Goal: Navigation & Orientation: Find specific page/section

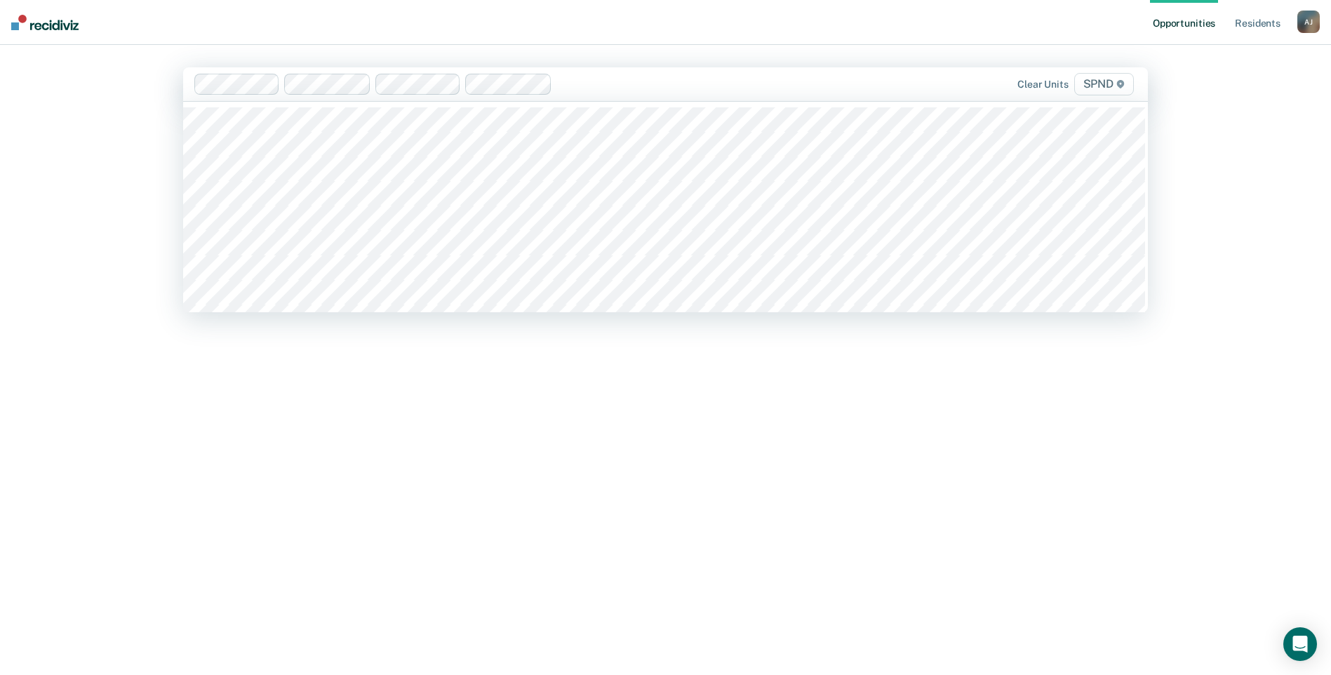
click at [556, 12] on nav "Opportunities Resident s Ajali E. [PERSON_NAME] Profile How it works Log Out" at bounding box center [665, 22] width 1331 height 45
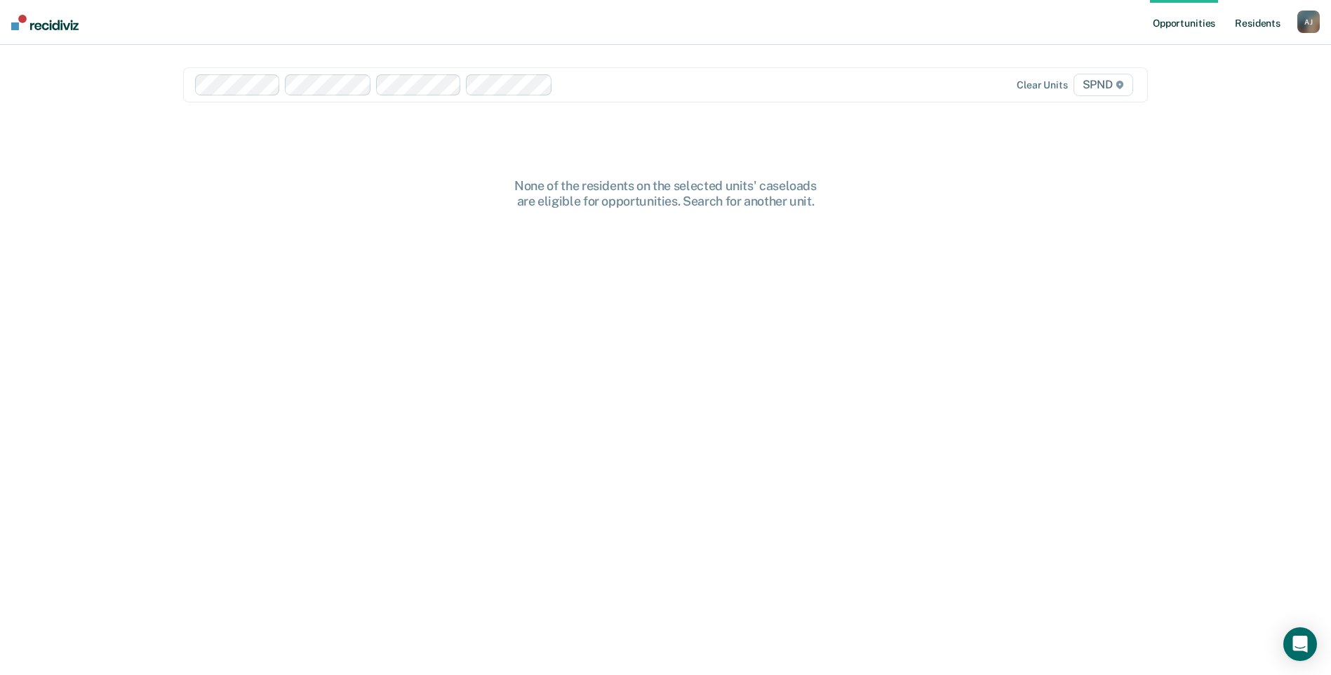
click at [1247, 22] on link "Resident s" at bounding box center [1257, 22] width 51 height 45
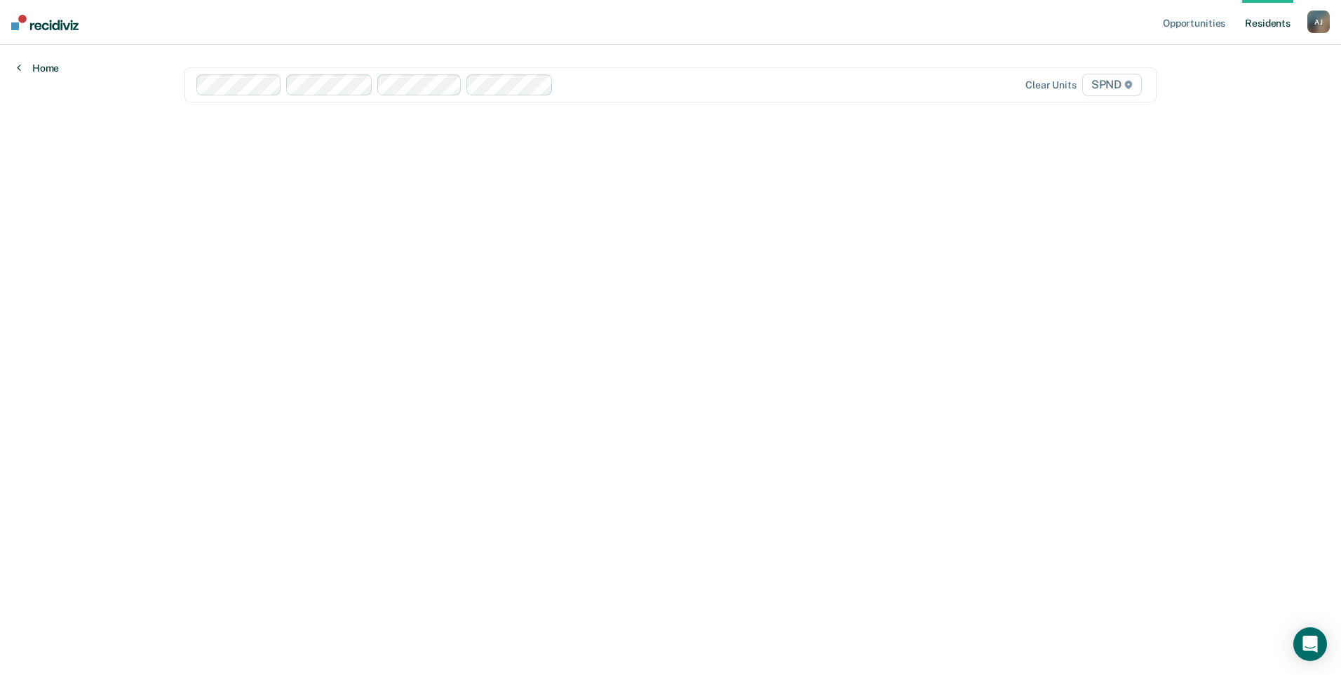
click at [45, 67] on link "Home" at bounding box center [38, 68] width 42 height 13
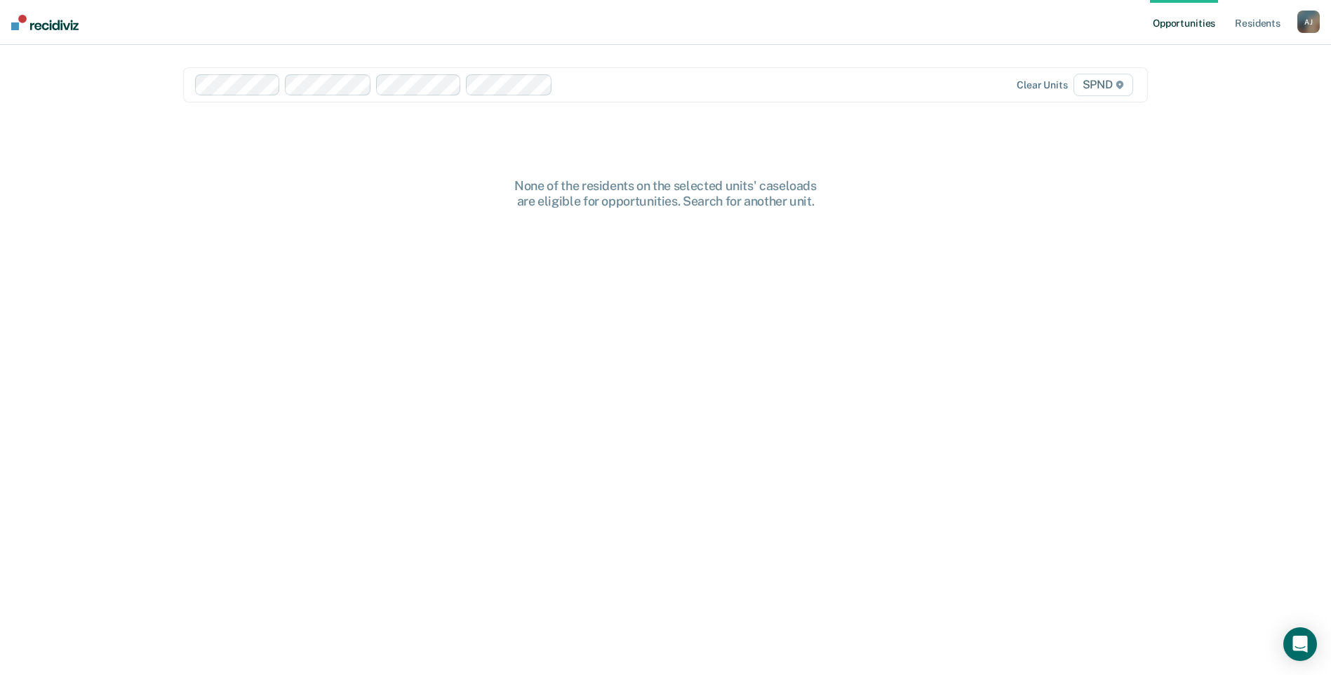
click at [691, 13] on nav "Opportunities Resident s Ajali E. Jones A J Profile How it works Log Out" at bounding box center [665, 22] width 1331 height 45
click at [1249, 20] on link "Resident s" at bounding box center [1257, 22] width 51 height 45
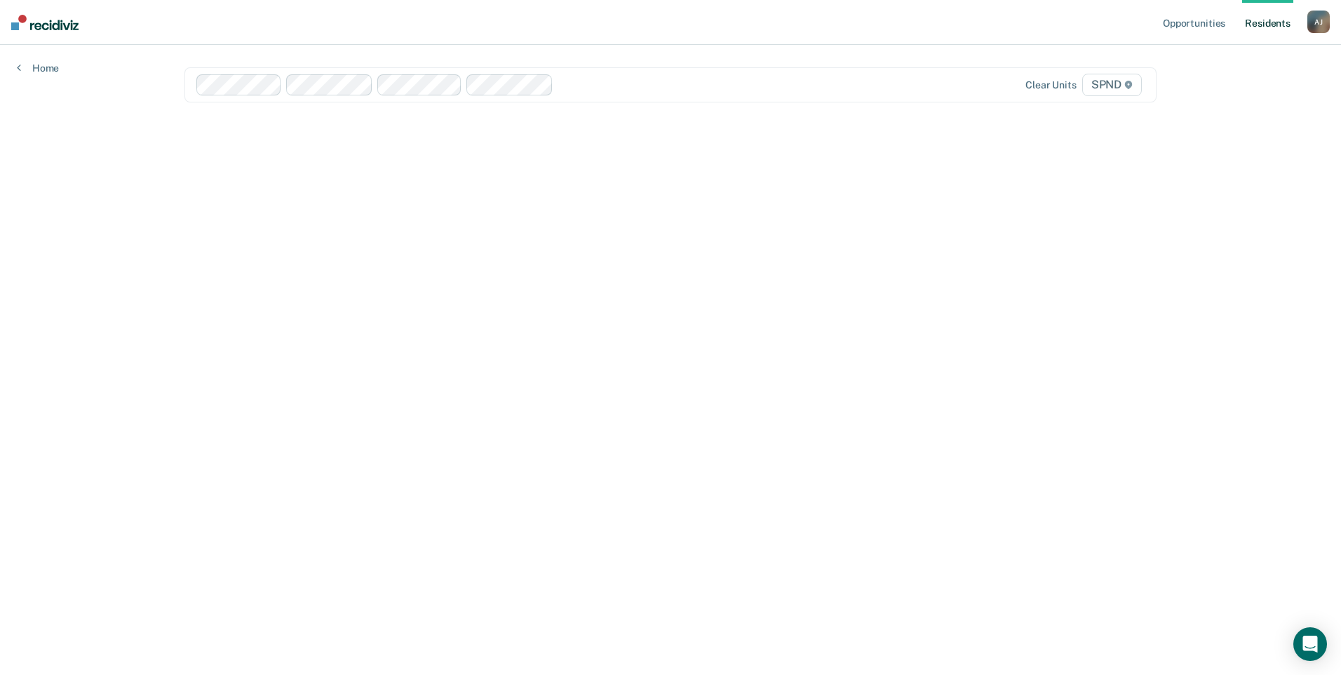
click at [35, 29] on img at bounding box center [44, 22] width 67 height 15
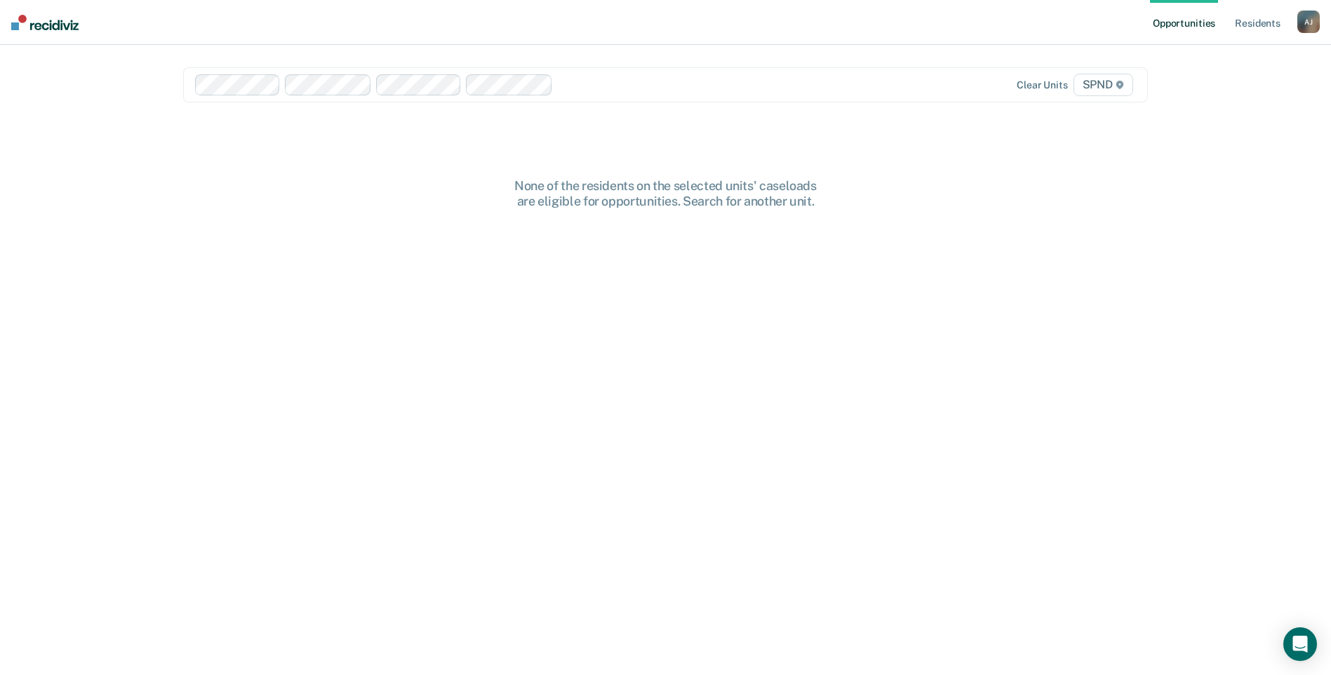
drag, startPoint x: 101, startPoint y: 169, endPoint x: 116, endPoint y: 142, distance: 31.4
click at [101, 169] on div "Opportunities Resident s Ajali E. [PERSON_NAME] Profile How it works Log Out Cl…" at bounding box center [665, 337] width 1331 height 675
click at [43, 19] on img at bounding box center [44, 22] width 67 height 15
